Goal: Transaction & Acquisition: Purchase product/service

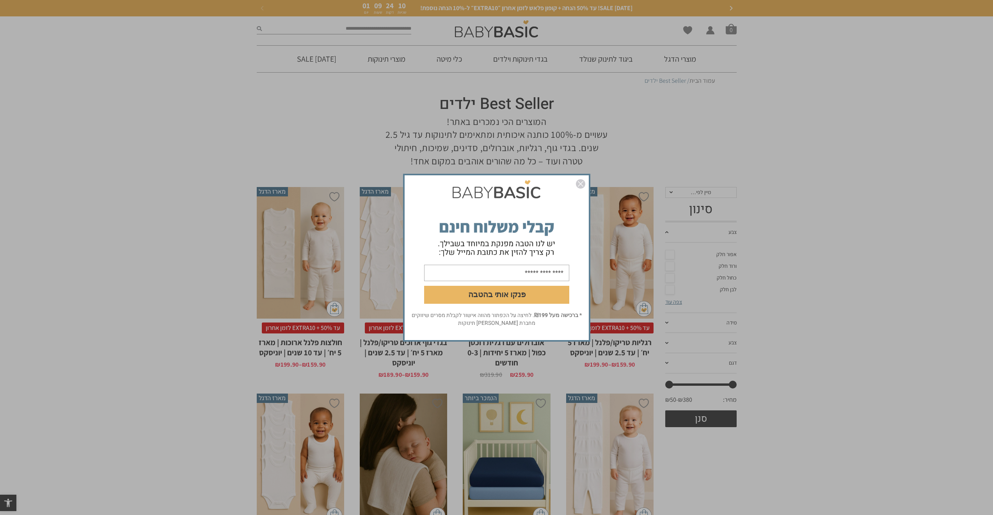
click at [581, 184] on img "סגור" at bounding box center [580, 183] width 9 height 9
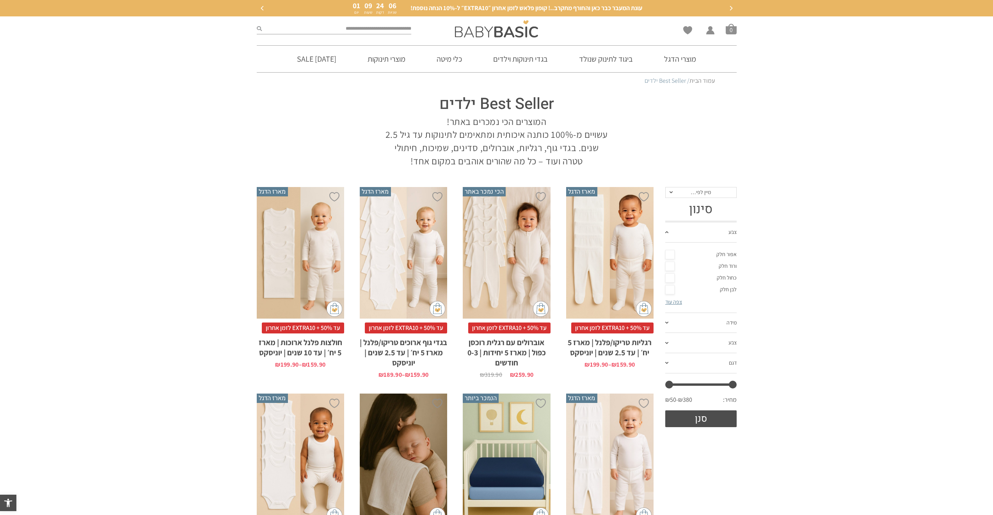
click at [701, 325] on link "מידה" at bounding box center [700, 323] width 71 height 20
click at [673, 298] on link "6-12 חודשים" at bounding box center [700, 298] width 71 height 12
click at [726, 359] on link "דגם" at bounding box center [700, 363] width 71 height 20
click at [728, 298] on link "דגם" at bounding box center [700, 293] width 71 height 20
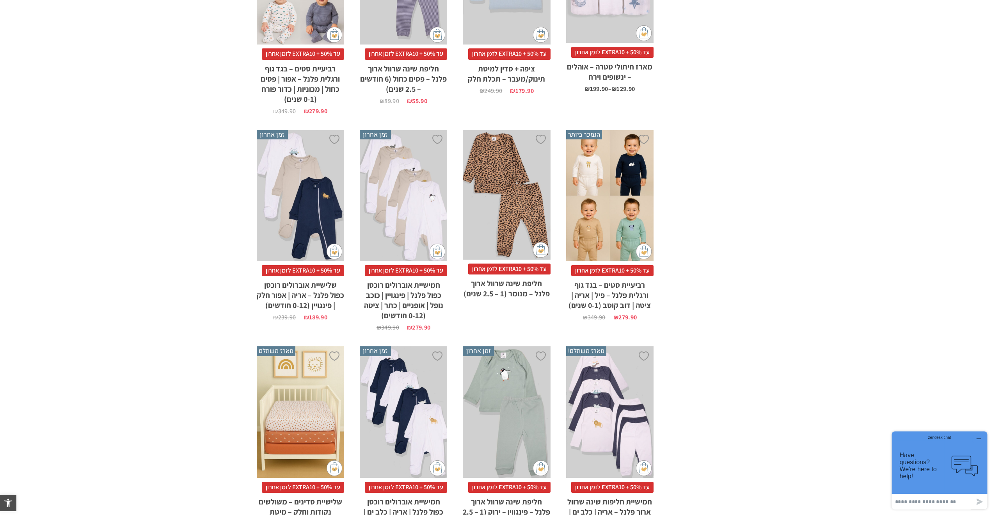
scroll to position [1756, 0]
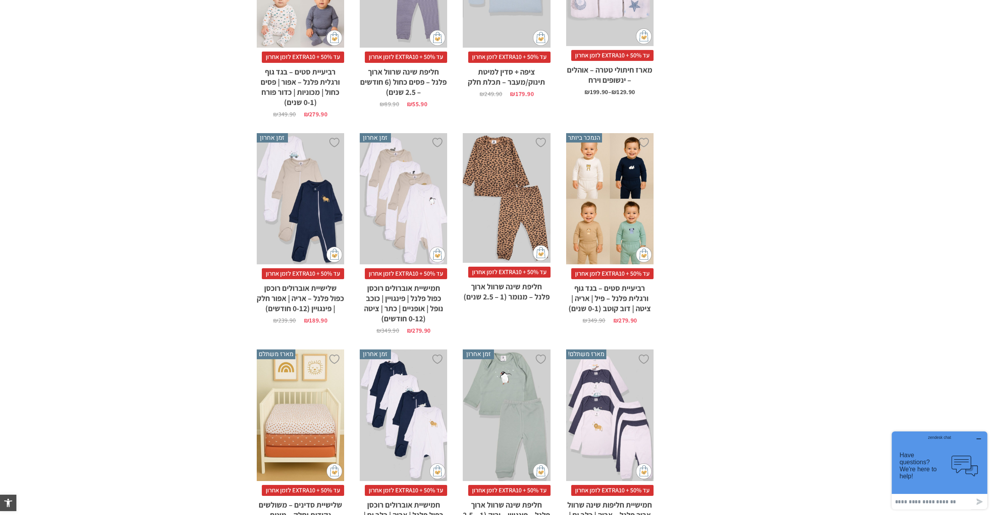
click at [305, 195] on div "x בחירת מידה 0-3m 3-6m 6-12m" at bounding box center [300, 198] width 87 height 131
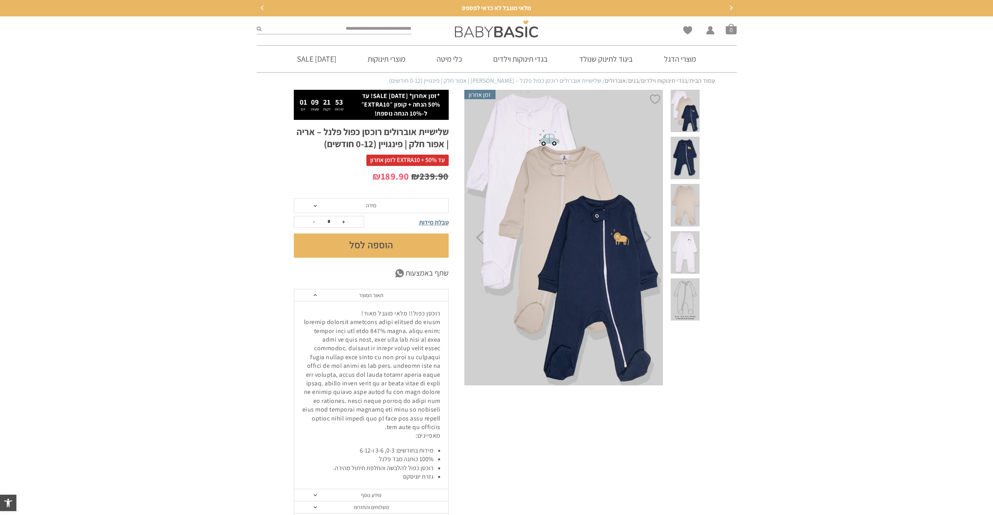
click at [693, 151] on span at bounding box center [685, 158] width 28 height 43
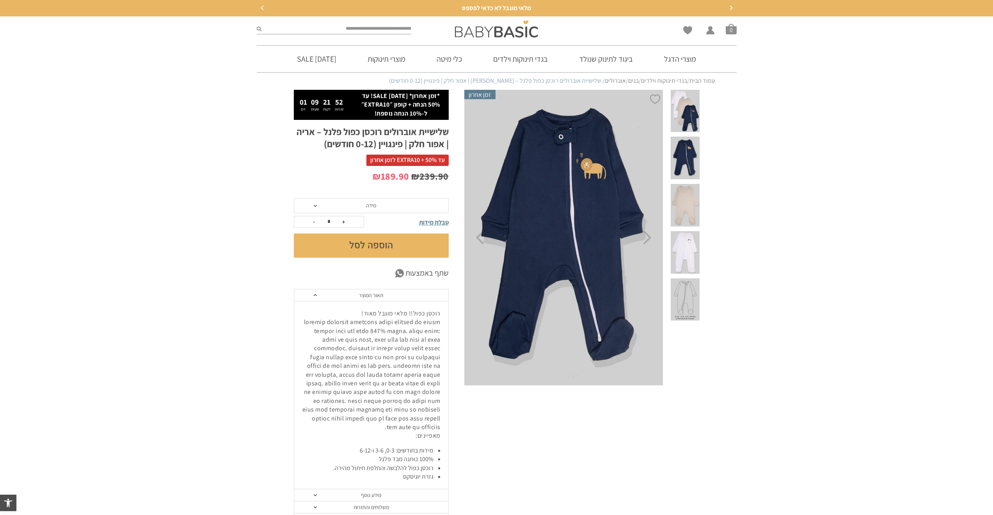
click at [692, 190] on span at bounding box center [685, 205] width 28 height 43
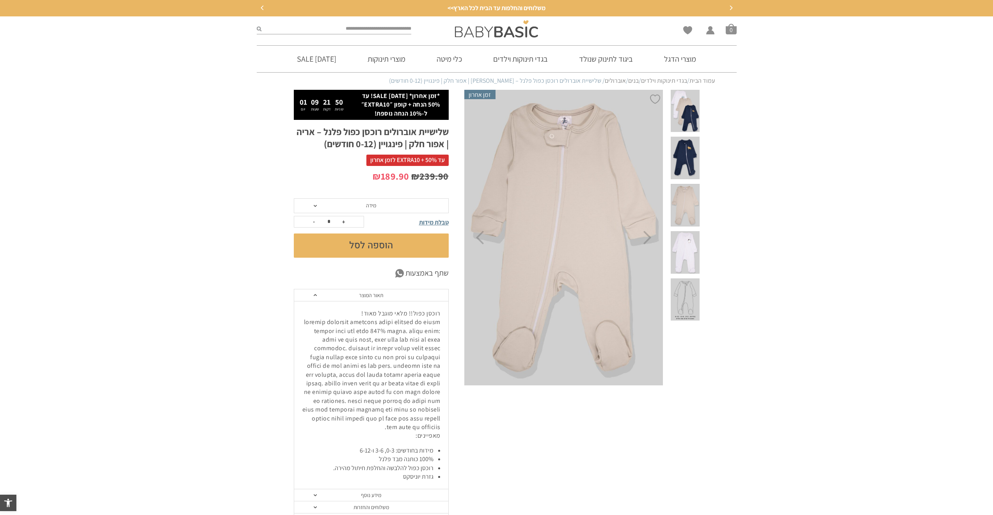
click at [687, 193] on span at bounding box center [685, 205] width 28 height 43
click at [691, 231] on span at bounding box center [685, 252] width 28 height 43
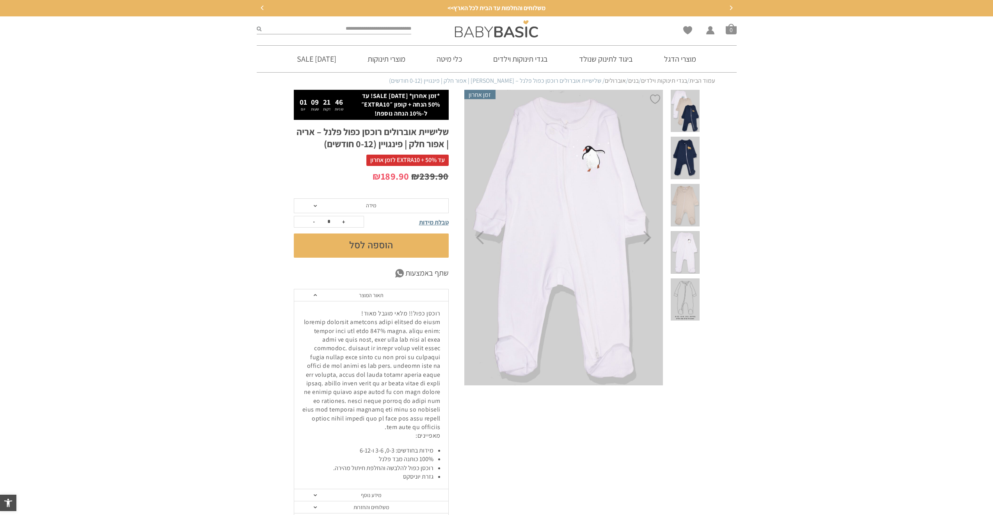
click at [690, 231] on span at bounding box center [685, 252] width 28 height 43
click at [685, 187] on span at bounding box center [685, 205] width 28 height 43
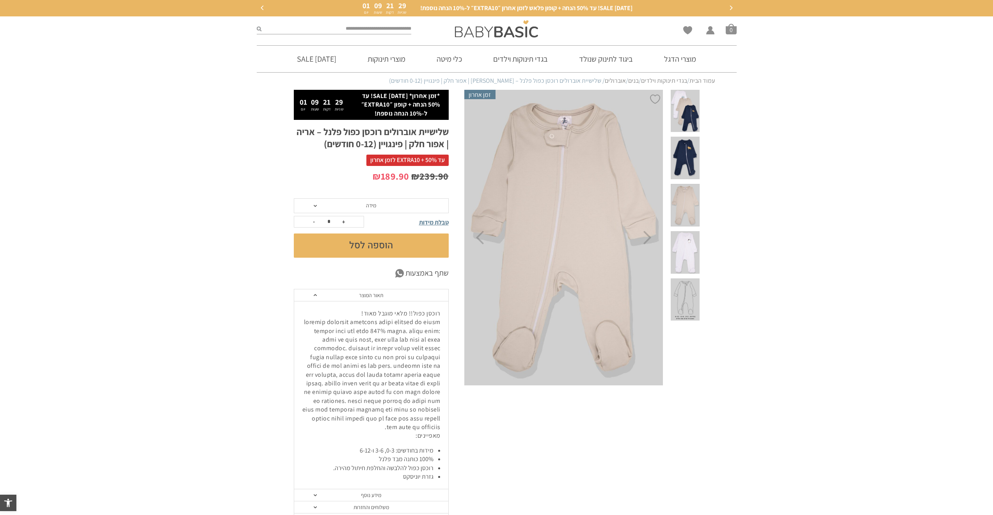
click at [401, 205] on span "מידה" at bounding box center [371, 205] width 155 height 15
click at [377, 247] on div "6-12 חודשים" at bounding box center [370, 246] width 155 height 7
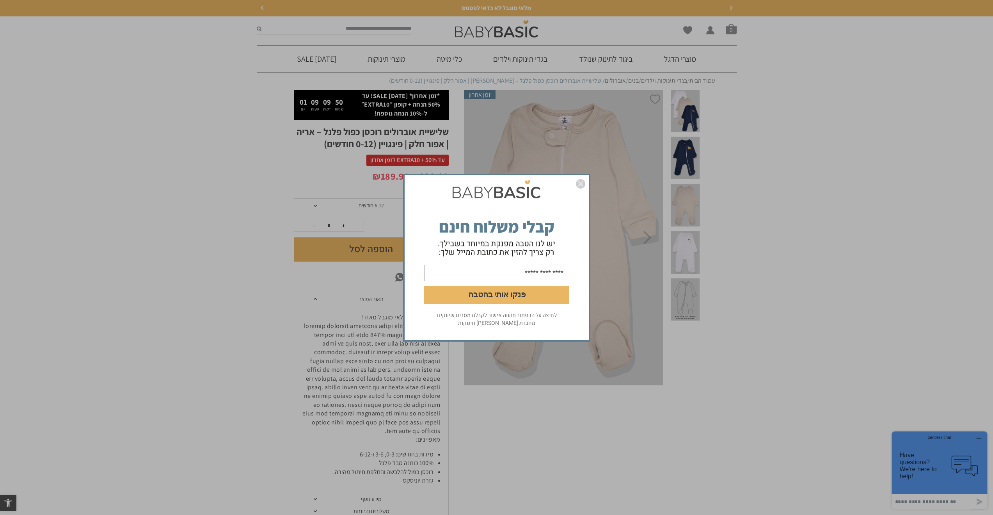
click at [578, 185] on img "סגור" at bounding box center [580, 183] width 9 height 9
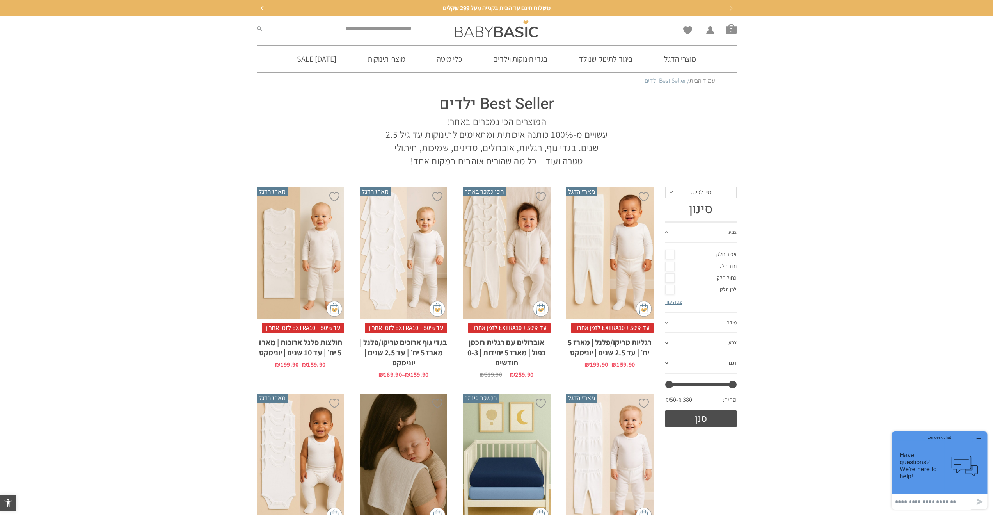
drag, startPoint x: 739, startPoint y: 224, endPoint x: 712, endPoint y: 119, distance: 108.7
click at [710, 192] on span "מיין לפי…" at bounding box center [701, 191] width 20 height 7
click at [394, 28] on input "search" at bounding box center [337, 29] width 150 height 10
type input "***"
click at [257, 24] on button "submit" at bounding box center [259, 29] width 5 height 10
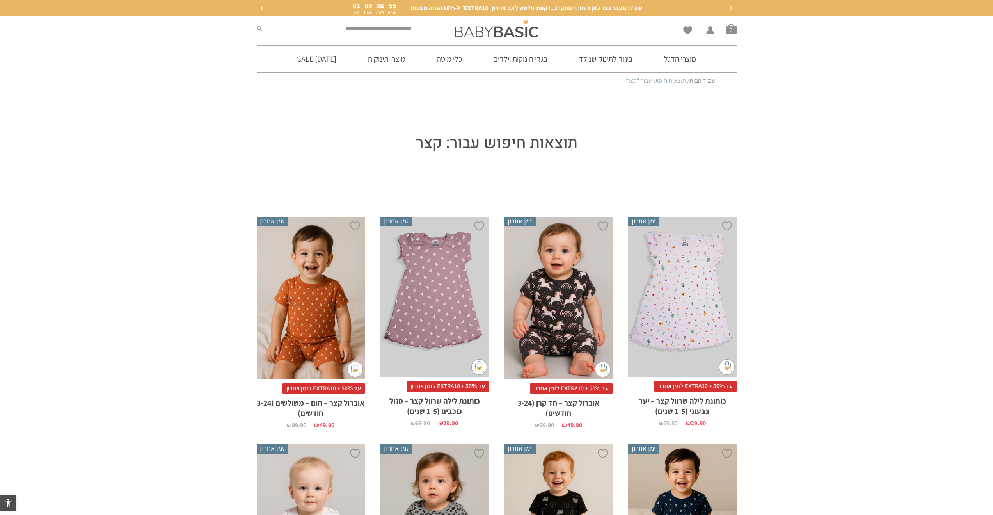
click at [371, 28] on input "search" at bounding box center [337, 29] width 150 height 10
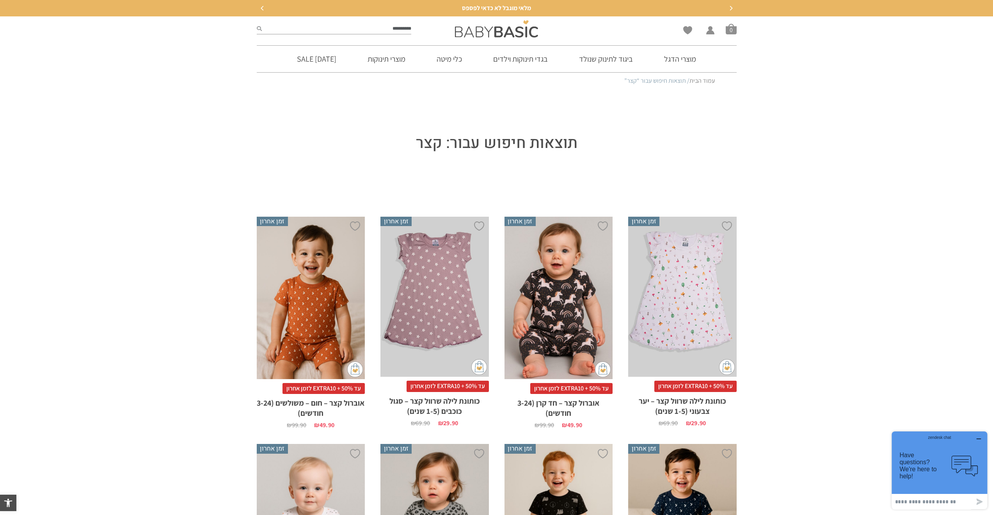
type input "**********"
click at [257, 24] on button "submit" at bounding box center [259, 29] width 5 height 10
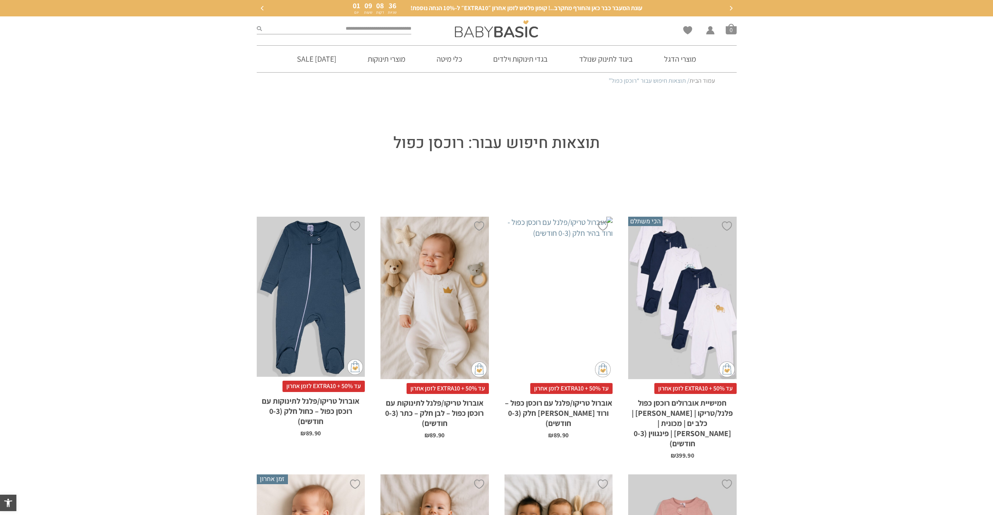
click at [833, 127] on section "תוצאות חיפוש עבור: רוכסן כפול" at bounding box center [496, 143] width 993 height 108
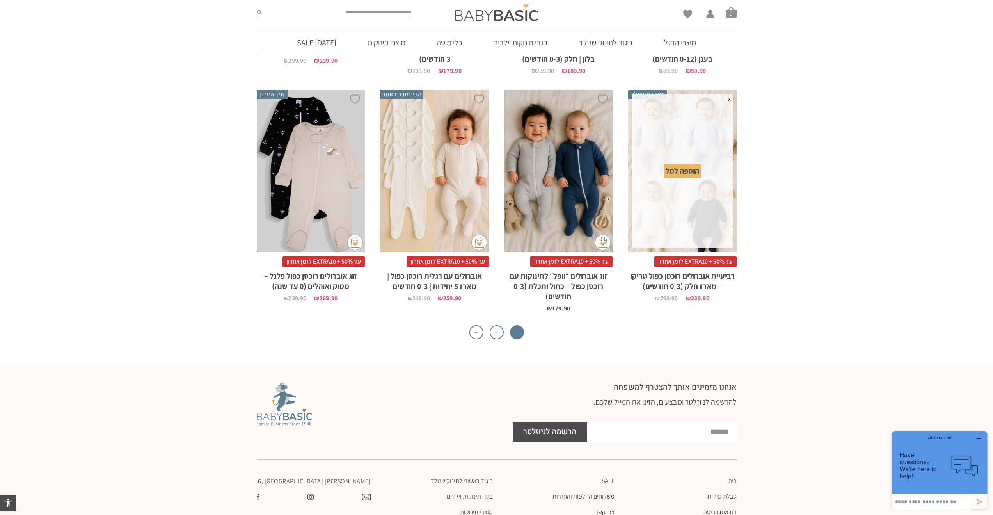
scroll to position [2770, 0]
click at [499, 324] on link "2" at bounding box center [497, 331] width 14 height 14
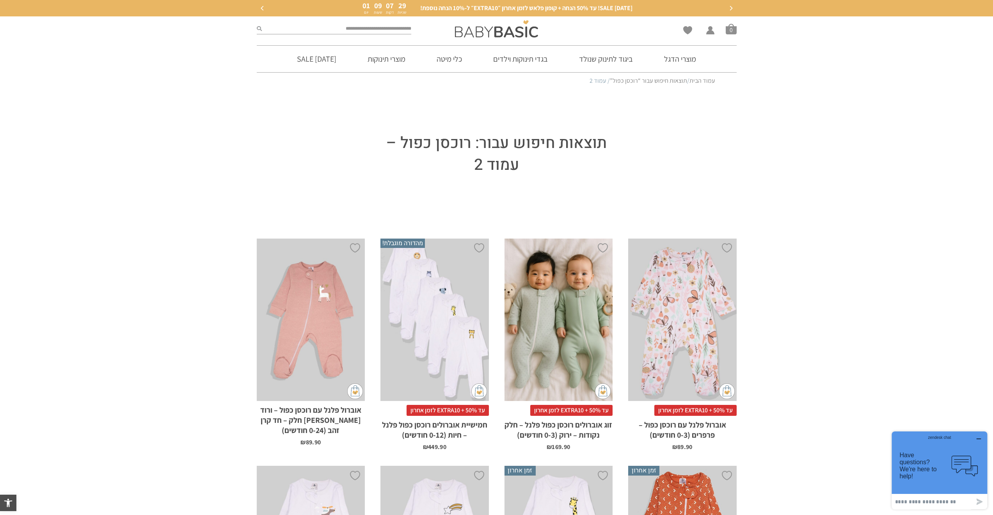
drag, startPoint x: 787, startPoint y: 301, endPoint x: 746, endPoint y: 103, distance: 201.8
click at [355, 31] on input "search" at bounding box center [337, 29] width 150 height 10
type input "*****"
click at [257, 24] on button "submit" at bounding box center [259, 29] width 5 height 10
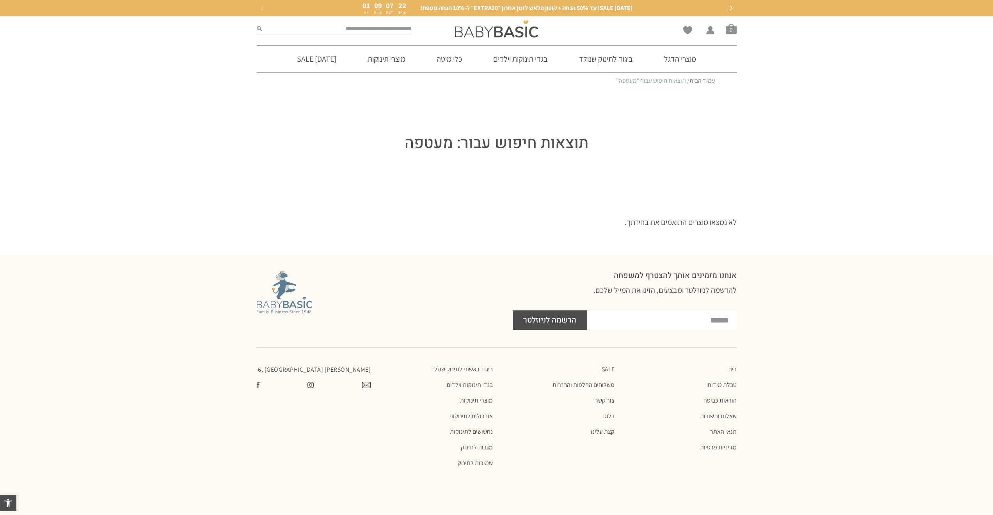
click at [362, 13] on p "יום" at bounding box center [365, 13] width 7 height 4
click at [356, 28] on input "search" at bounding box center [337, 29] width 150 height 10
type input "*****"
click at [257, 24] on button "submit" at bounding box center [259, 29] width 5 height 10
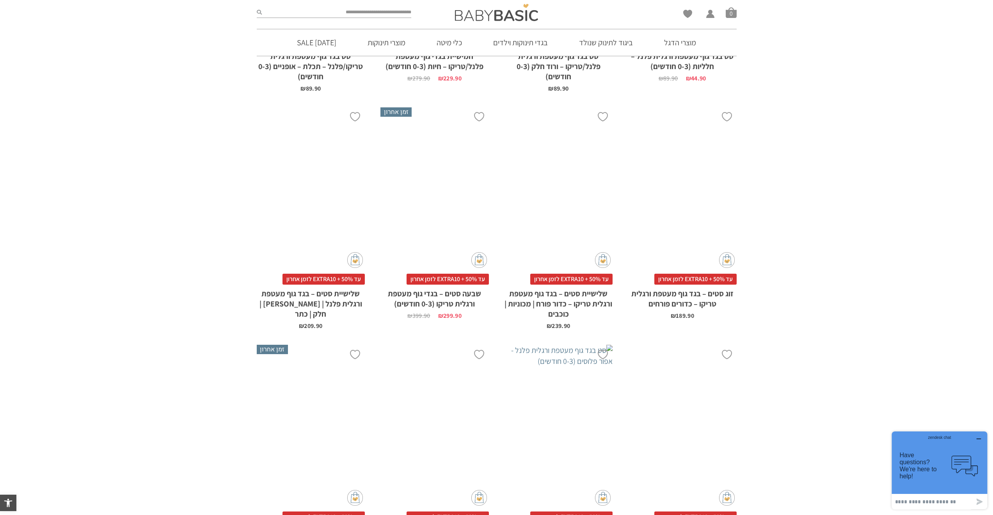
scroll to position [1561, 0]
